Goal: Transaction & Acquisition: Obtain resource

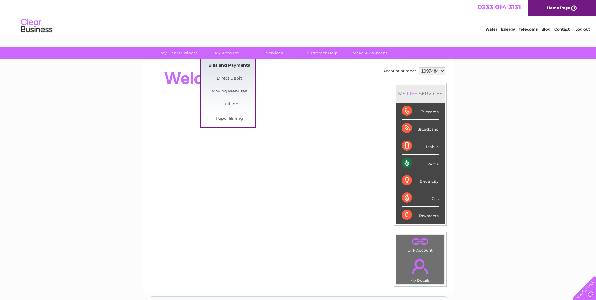
click at [218, 66] on link "Bills and Payments" at bounding box center [229, 65] width 52 height 13
click at [220, 65] on link "Bills and Payments" at bounding box center [229, 65] width 52 height 13
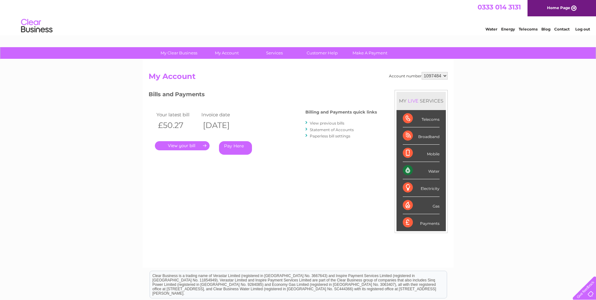
click at [185, 146] on link "." at bounding box center [182, 145] width 55 height 9
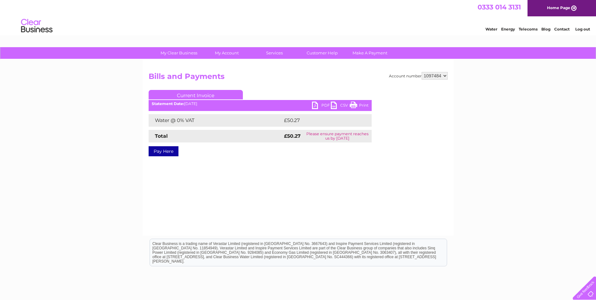
click at [322, 103] on link "PDF" at bounding box center [321, 105] width 19 height 9
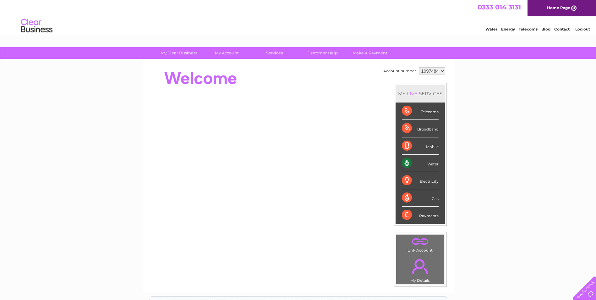
click at [441, 71] on select "1097484" at bounding box center [432, 71] width 26 height 8
